Goal: Navigation & Orientation: Find specific page/section

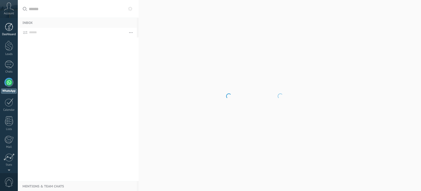
click at [10, 31] on link "Dashboard" at bounding box center [9, 29] width 18 height 13
click at [0, 11] on div "Account" at bounding box center [9, 9] width 18 height 18
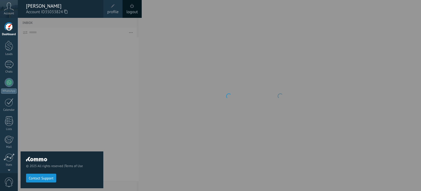
click at [4, 10] on icon at bounding box center [9, 6] width 10 height 8
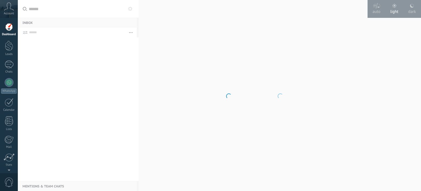
click at [4, 10] on icon at bounding box center [9, 6] width 10 height 8
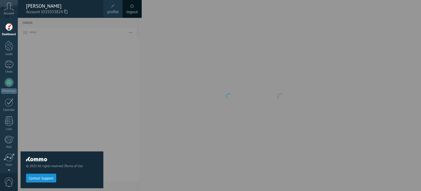
click at [98, 97] on div "© 2025 All rights reserved | Terms of Use Contact Support" at bounding box center [62, 104] width 83 height 173
click at [7, 47] on div at bounding box center [9, 46] width 8 height 10
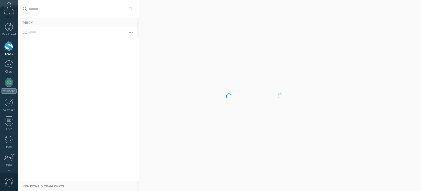
click at [131, 32] on body ".abccls-1,.abccls-2{fill-rule:evenodd}.abccls-2{fill:#fff} .abfcls-1{fill:none}…" at bounding box center [210, 95] width 421 height 191
click at [13, 66] on div at bounding box center [9, 64] width 9 height 8
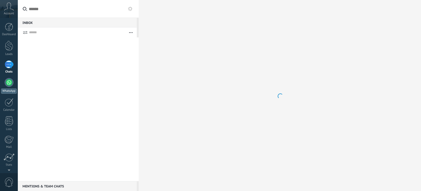
click at [10, 82] on div at bounding box center [9, 82] width 9 height 9
click at [8, 66] on div at bounding box center [9, 64] width 9 height 8
click at [3, 34] on div "Dashboard" at bounding box center [9, 35] width 16 height 4
click at [10, 13] on span "Account" at bounding box center [9, 14] width 10 height 4
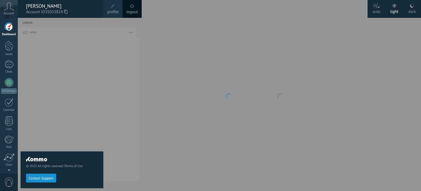
click at [95, 72] on div "© 2025 All rights reserved | Terms of Use Contact Support" at bounding box center [62, 104] width 83 height 173
click at [11, 75] on div "Dashboard Leads Chats WhatsApp Customers" at bounding box center [9, 117] width 18 height 188
click at [9, 85] on div at bounding box center [9, 82] width 9 height 9
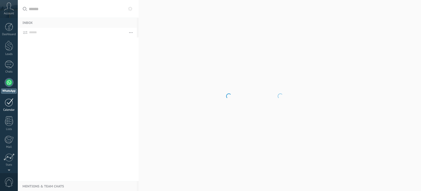
click at [9, 103] on div at bounding box center [9, 102] width 9 height 8
click at [6, 12] on span "Account" at bounding box center [9, 14] width 10 height 4
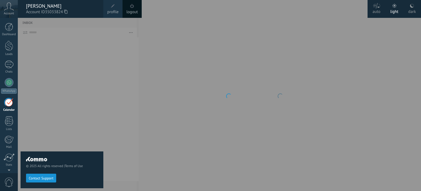
click at [137, 8] on div "logout" at bounding box center [132, 9] width 19 height 18
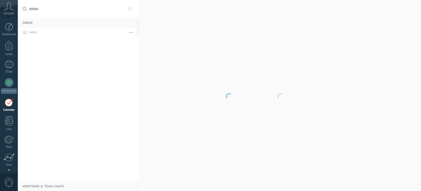
scroll to position [15, 0]
